Goal: Information Seeking & Learning: Learn about a topic

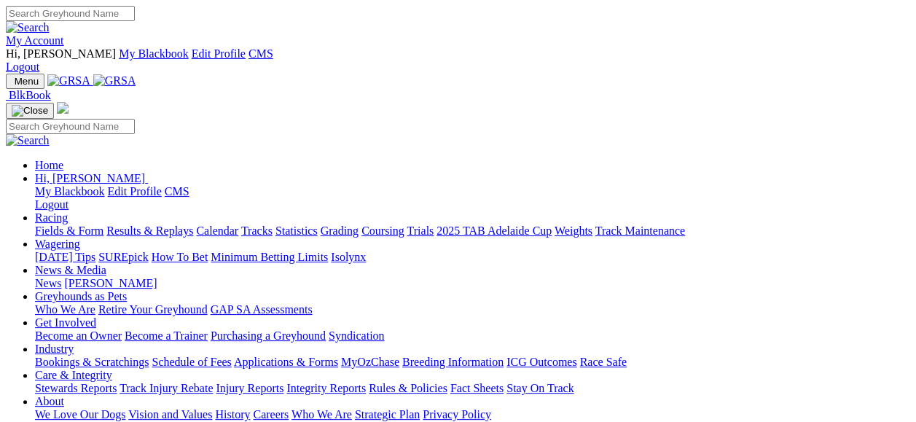
click at [63, 225] on link "Fields & Form" at bounding box center [69, 231] width 69 height 12
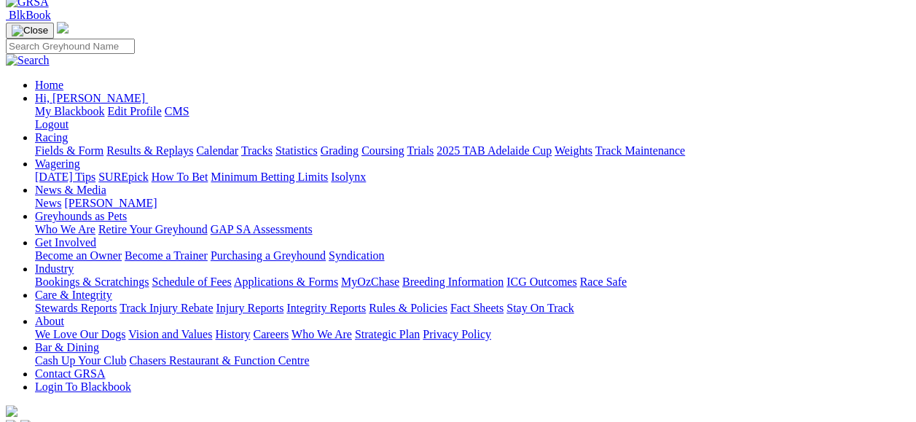
scroll to position [9, 0]
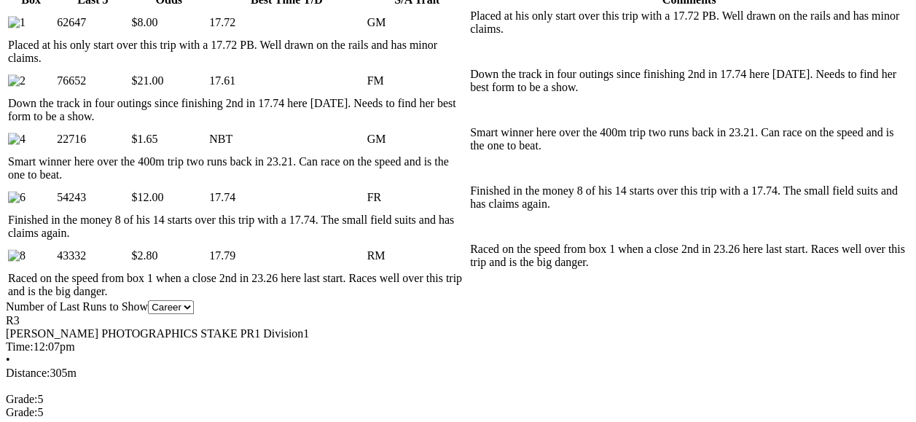
scroll to position [112, 0]
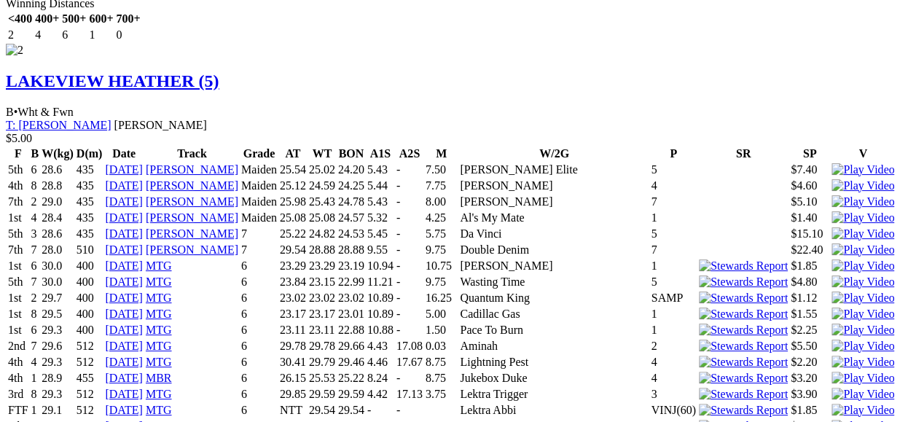
scroll to position [4364, 0]
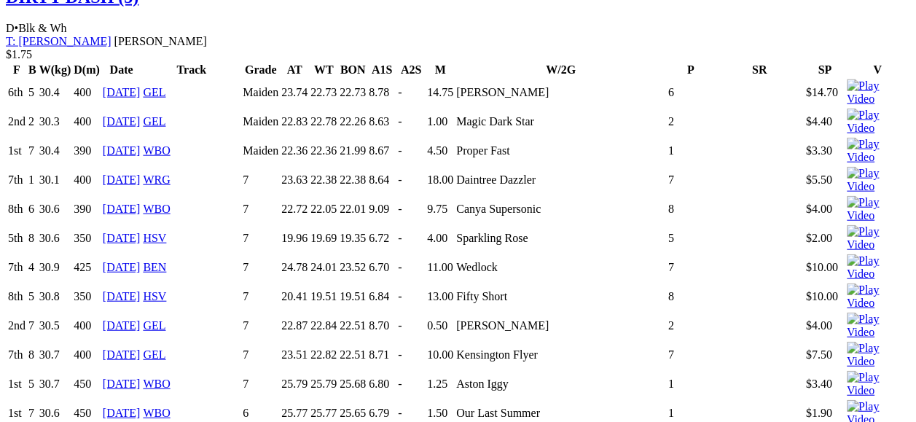
scroll to position [27, 0]
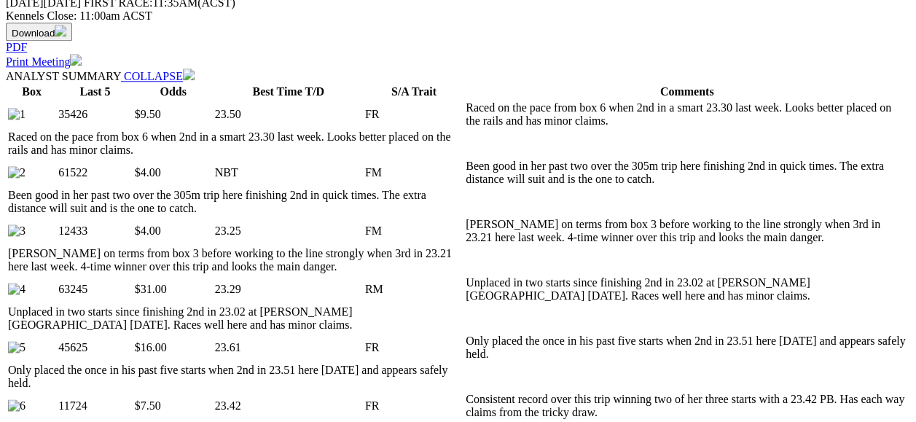
scroll to position [19, 0]
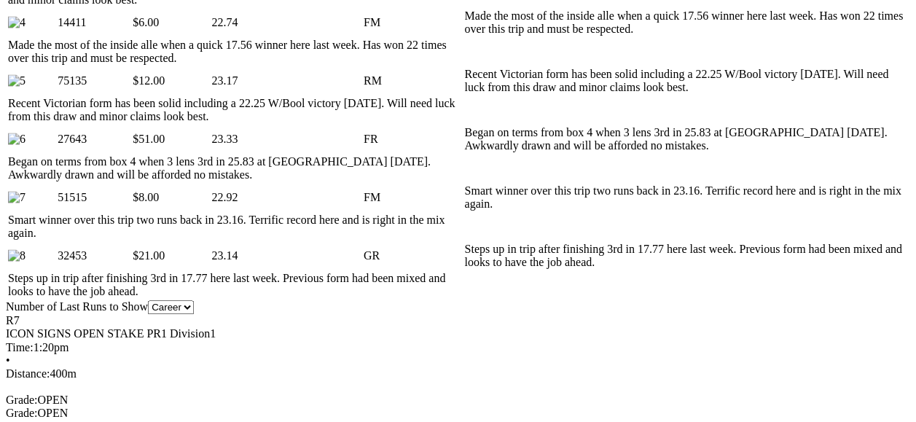
scroll to position [47, 0]
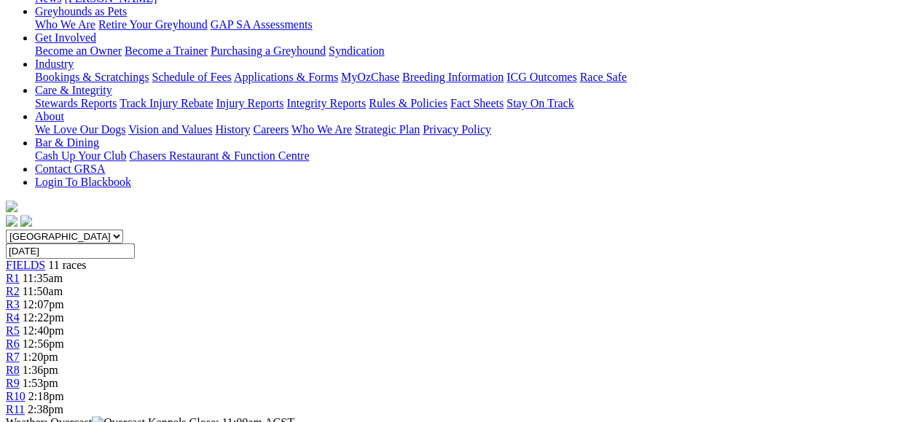
scroll to position [66, 0]
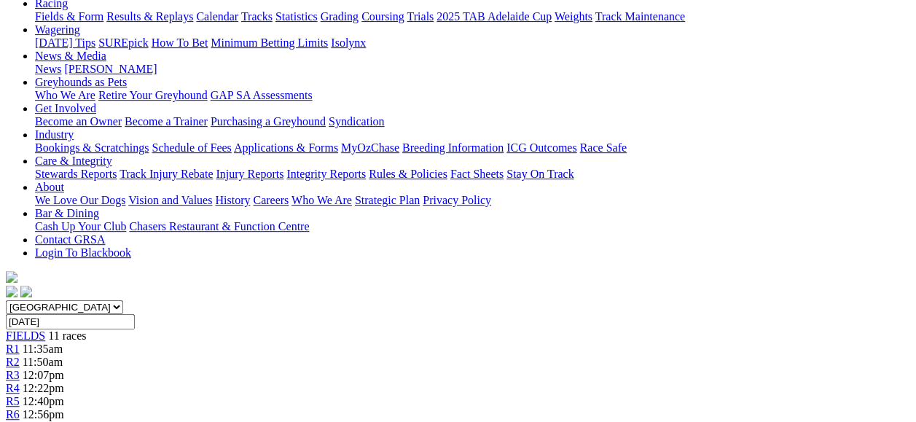
scroll to position [1, 0]
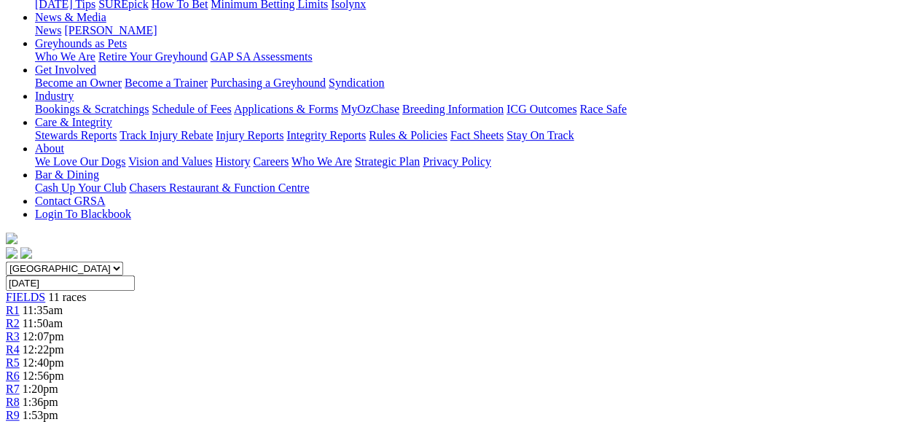
scroll to position [38, 0]
